Goal: Check status: Check status

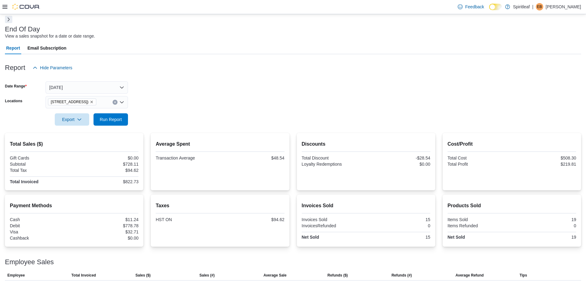
scroll to position [43, 0]
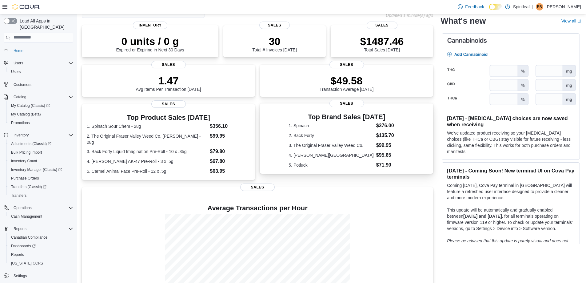
scroll to position [78, 0]
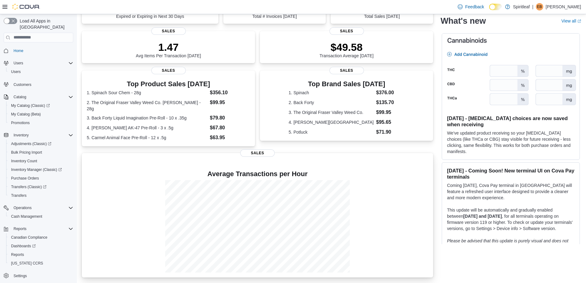
click at [199, 171] on h4 "Average Transactions per Hour" at bounding box center [258, 173] width 342 height 7
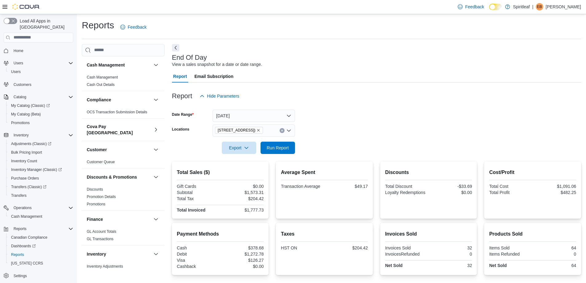
click at [559, 132] on form "Date Range [DATE] Locations [STREET_ADDRESS] ([GEOGRAPHIC_DATA]) Export Run Rep…" at bounding box center [376, 128] width 409 height 52
